Goal: Book appointment/travel/reservation

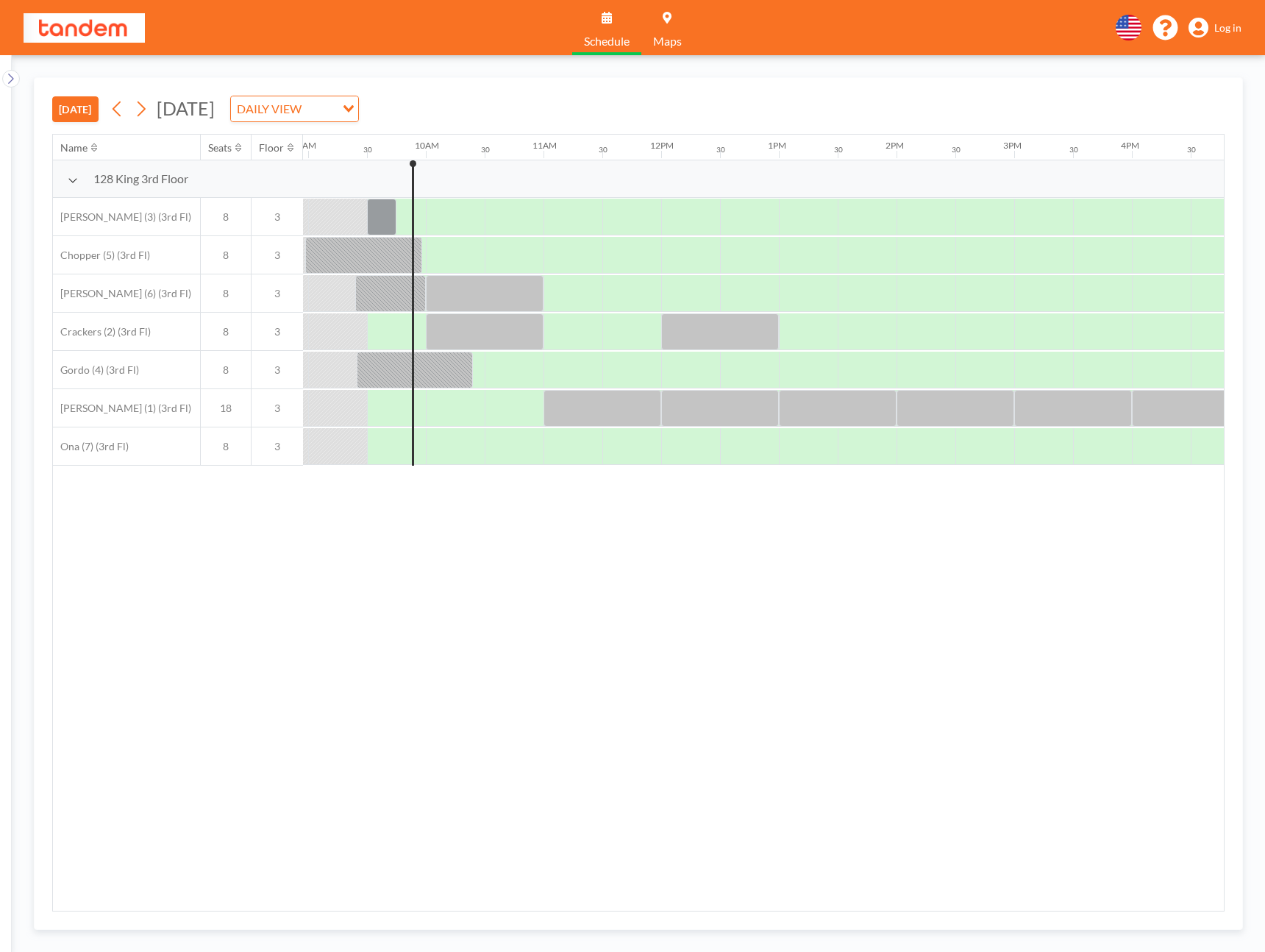
scroll to position [0, 1060]
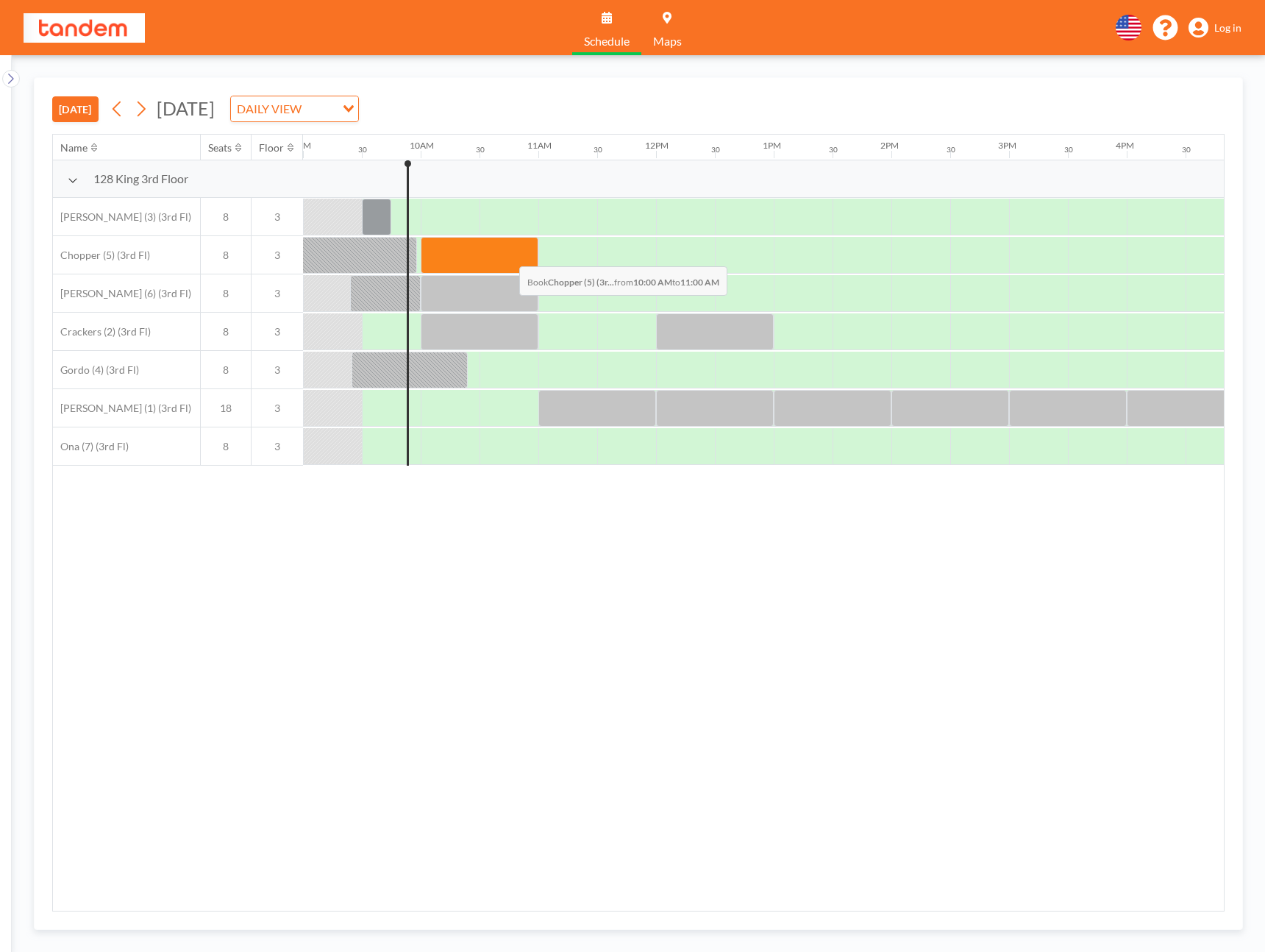
drag, startPoint x: 443, startPoint y: 261, endPoint x: 508, endPoint y: 255, distance: 65.3
click at [508, 255] on div at bounding box center [480, 255] width 118 height 36
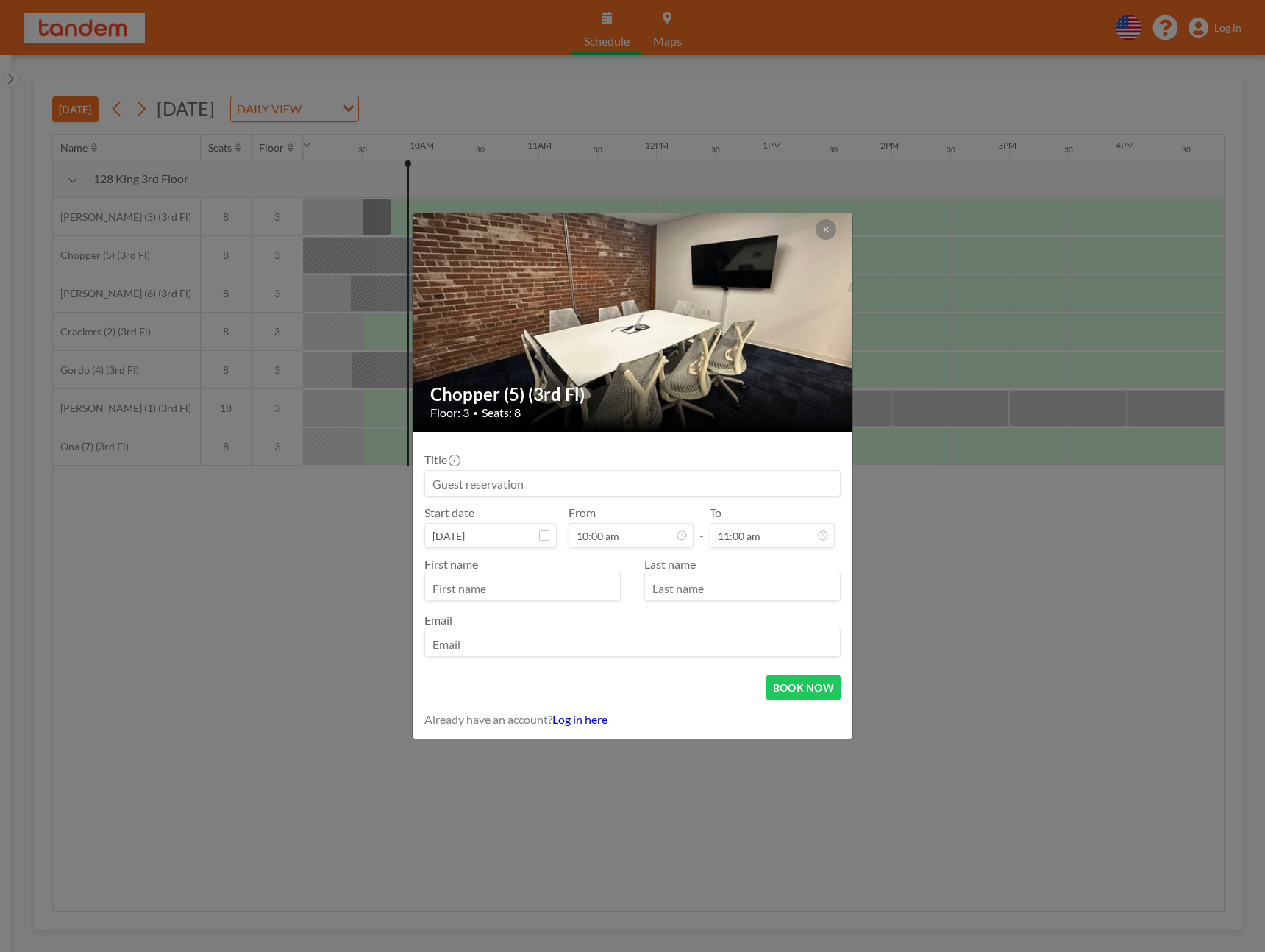
click at [556, 482] on input at bounding box center [632, 483] width 415 height 25
click at [1042, 600] on div "Chopper (5) (3rd Fl) Floor: 3 • Seats: 8 Title Start date [DATE] From 10:00 am …" at bounding box center [632, 476] width 1265 height 952
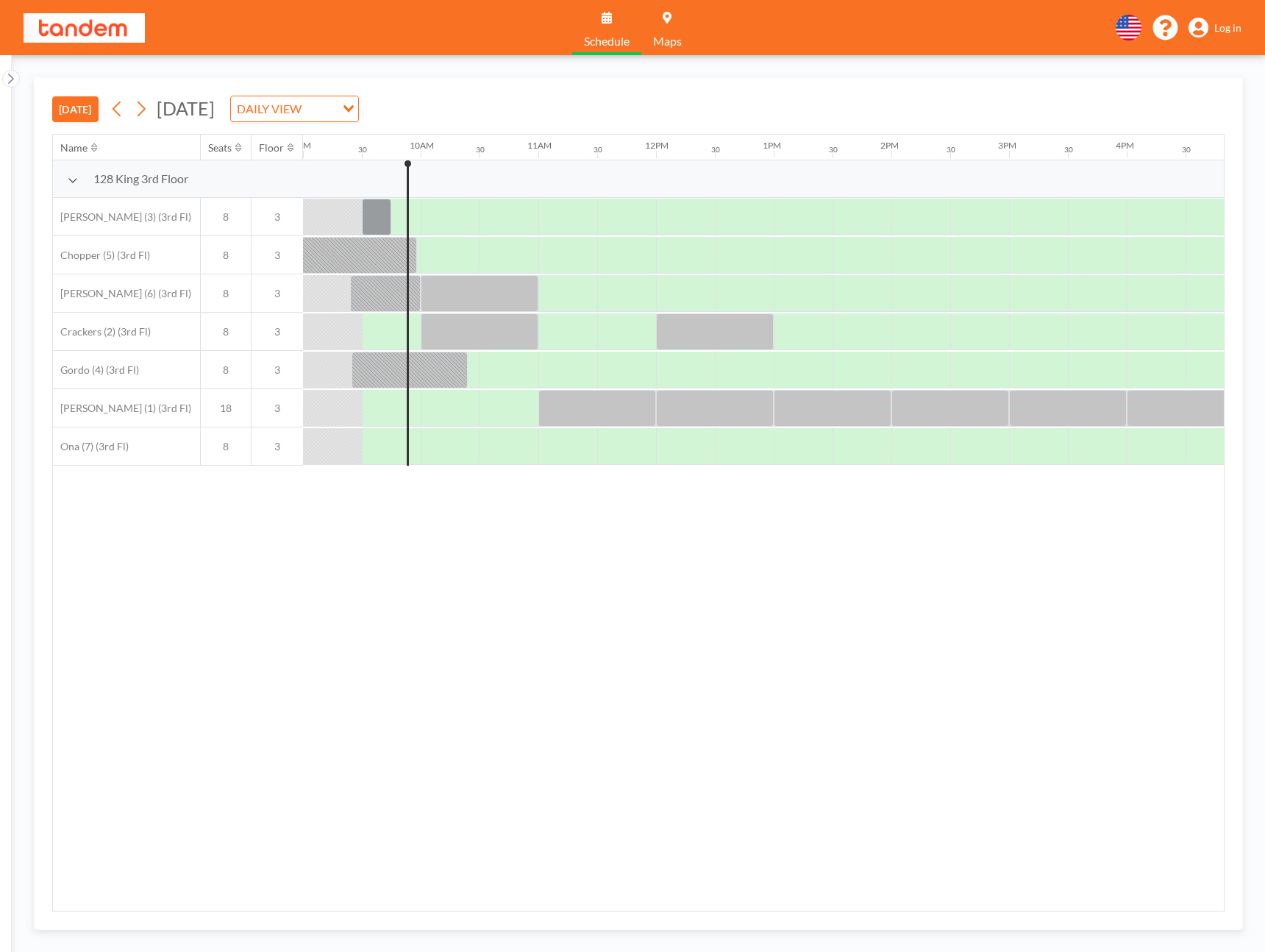
click at [1042, 600] on div "Name Seats Floor 12AM 30 1AM 30 2AM 30 3AM 30 4AM 30 5AM 30 6AM 30 7AM 30 8AM 3…" at bounding box center [638, 522] width 1171 height 776
click at [1231, 29] on span "Log in" at bounding box center [1229, 27] width 27 height 14
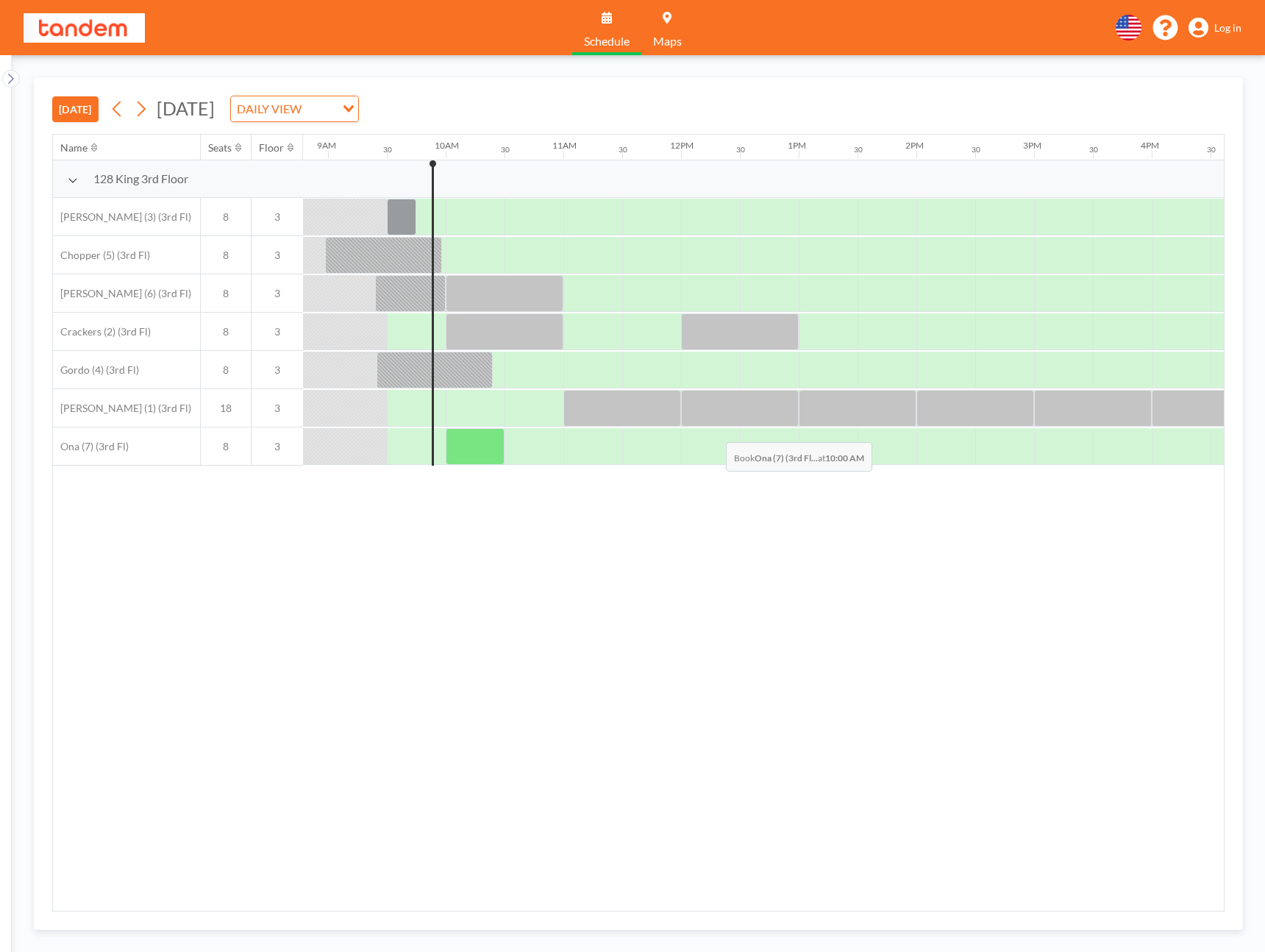
scroll to position [0, 1060]
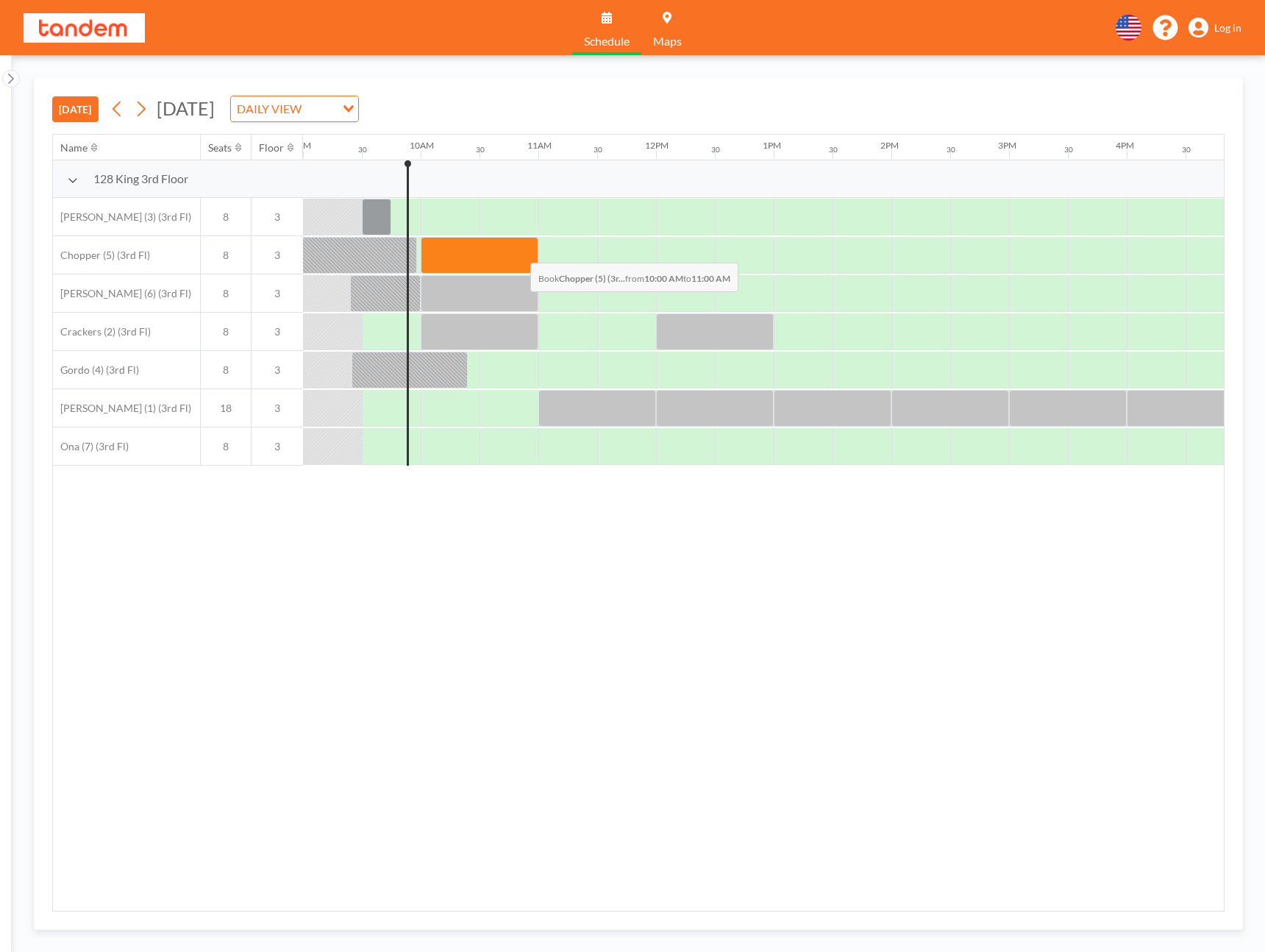
drag, startPoint x: 467, startPoint y: 253, endPoint x: 520, endPoint y: 252, distance: 53.0
click at [520, 252] on div at bounding box center [480, 255] width 118 height 36
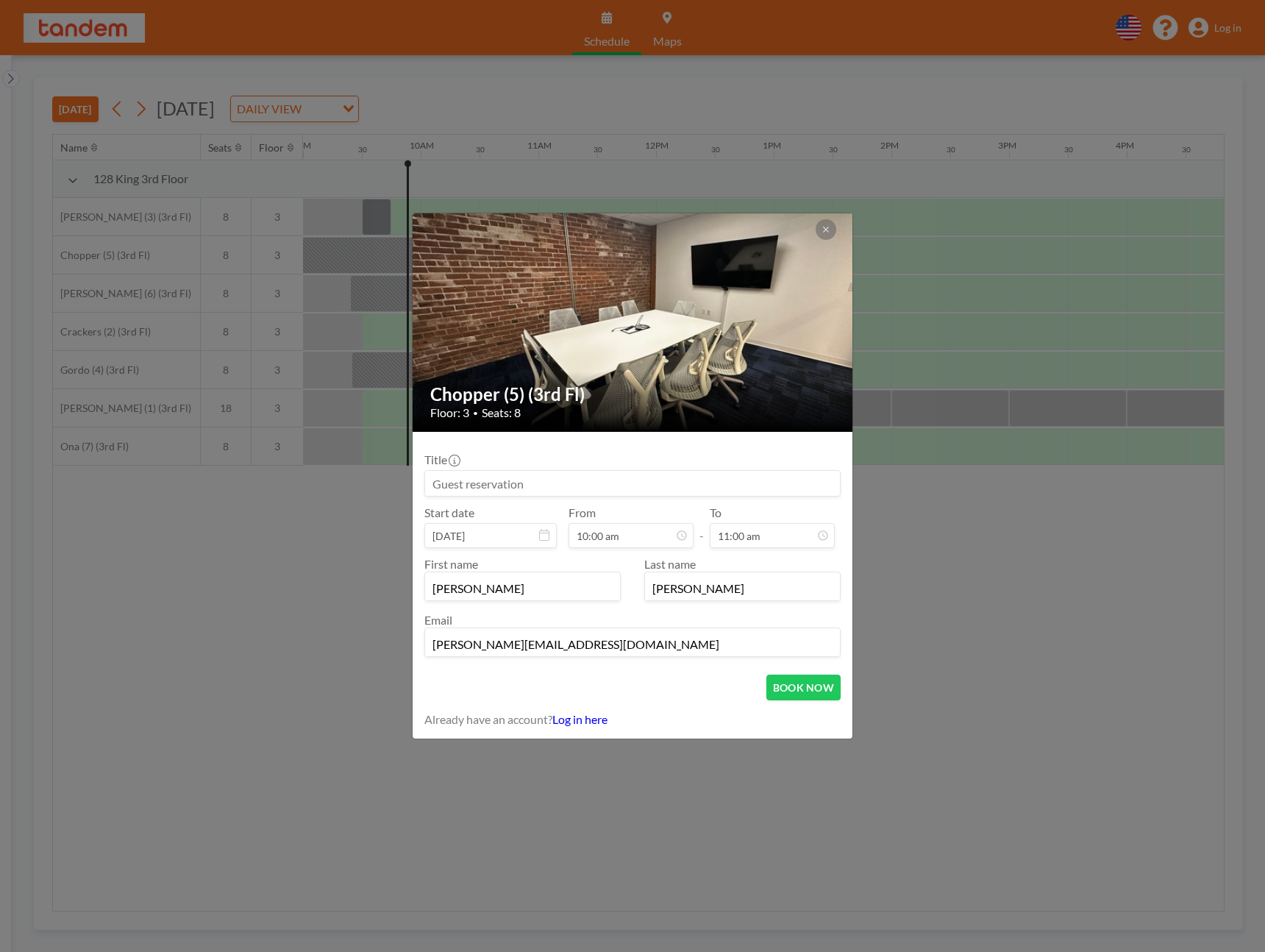
scroll to position [576, 0]
click at [807, 689] on button "BOOK NOW" at bounding box center [804, 687] width 75 height 25
